Goal: Feedback & Contribution: Submit feedback/report problem

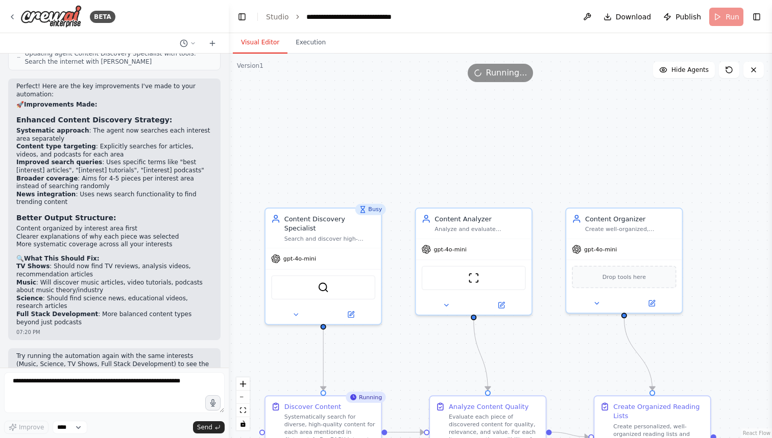
scroll to position [1445, 0]
click at [353, 138] on div ".deletable-edge-delete-btn { width: 20px; height: 20px; border: 0px solid #ffff…" at bounding box center [500, 245] width 543 height 385
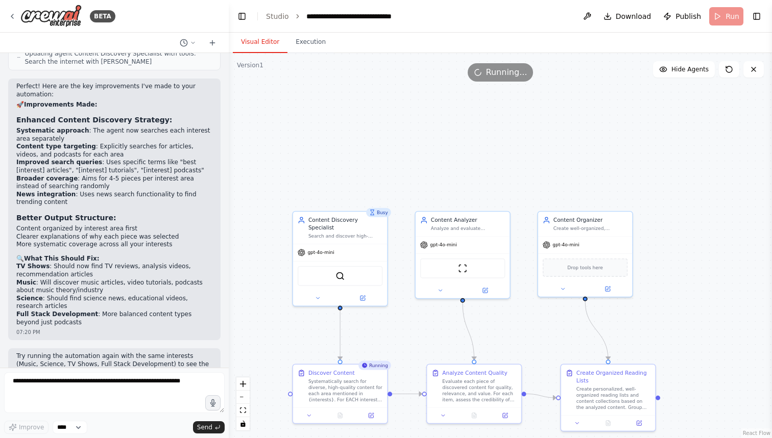
click at [423, 181] on div ".deletable-edge-delete-btn { width: 20px; height: 20px; border: 0px solid #ffff…" at bounding box center [500, 245] width 543 height 385
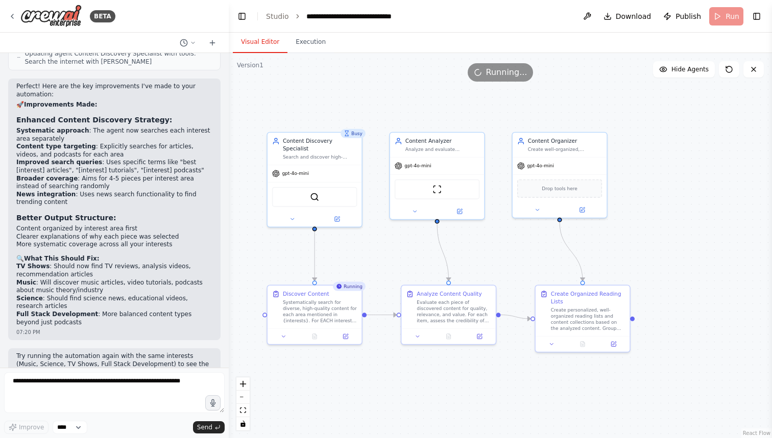
drag, startPoint x: 438, startPoint y: 183, endPoint x: 424, endPoint y: 110, distance: 74.5
click at [424, 109] on div ".deletable-edge-delete-btn { width: 20px; height: 20px; border: 0px solid #ffff…" at bounding box center [500, 245] width 543 height 385
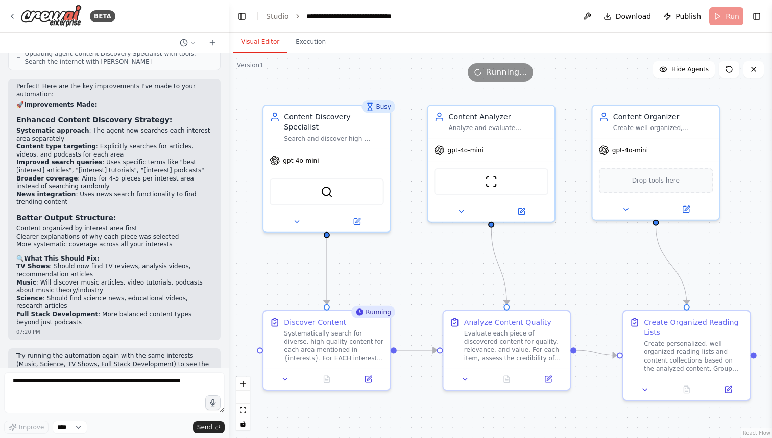
drag, startPoint x: 406, startPoint y: 114, endPoint x: 448, endPoint y: 75, distance: 57.1
click at [448, 75] on div "Version 1 Show Tools Hide Agents .deletable-edge-delete-btn { width: 20px; heig…" at bounding box center [500, 245] width 543 height 385
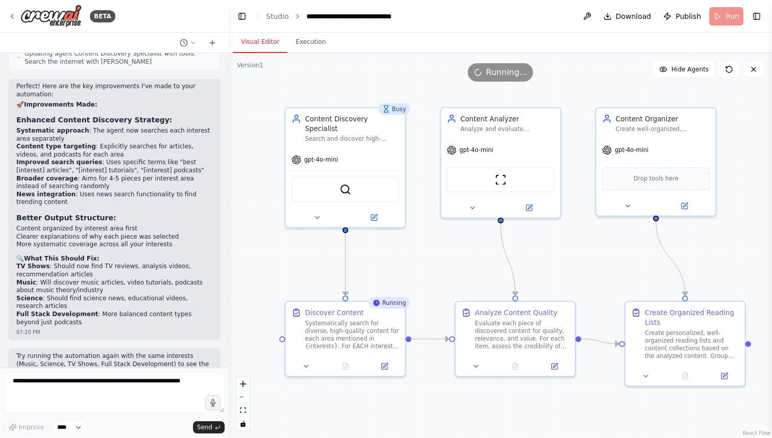
drag, startPoint x: 435, startPoint y: 88, endPoint x: 449, endPoint y: 90, distance: 13.9
click at [450, 90] on div ".deletable-edge-delete-btn { width: 20px; height: 20px; border: 0px solid #ffff…" at bounding box center [500, 245] width 543 height 385
click at [590, 15] on button at bounding box center [587, 16] width 16 height 18
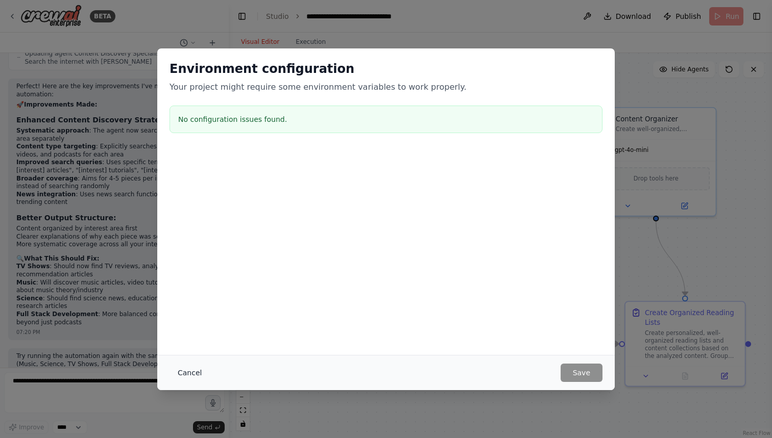
click at [182, 368] on button "Cancel" at bounding box center [189, 373] width 40 height 18
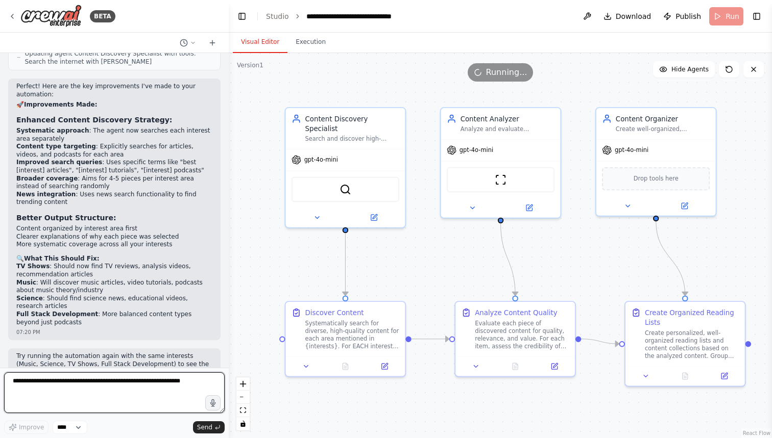
click at [85, 389] on textarea at bounding box center [114, 393] width 220 height 41
click at [115, 384] on textarea at bounding box center [114, 393] width 220 height 41
click at [105, 390] on textarea "**********" at bounding box center [114, 393] width 220 height 41
type textarea "**********"
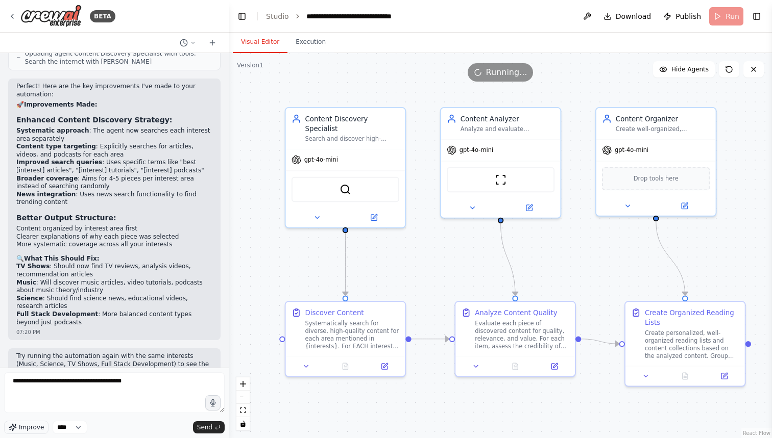
click at [36, 427] on span "Improve" at bounding box center [31, 428] width 25 height 8
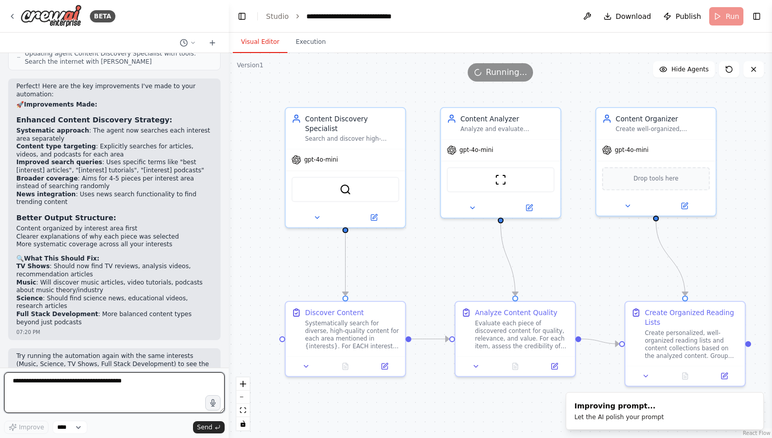
click at [185, 392] on textarea "**********" at bounding box center [114, 393] width 220 height 41
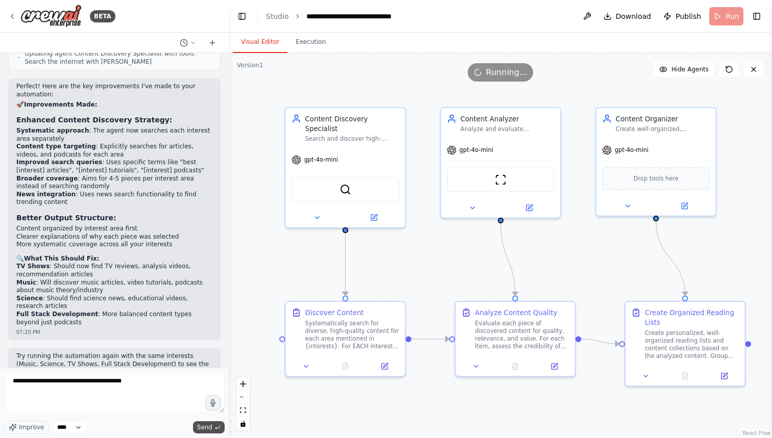
click at [204, 426] on span "Send" at bounding box center [204, 428] width 15 height 8
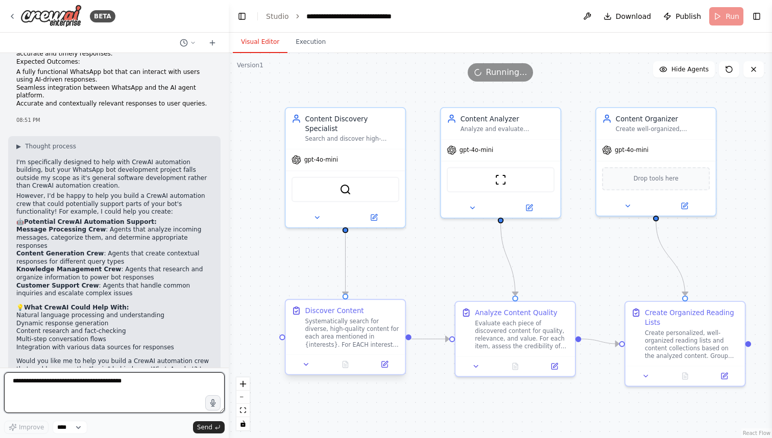
scroll to position [1938, 0]
